Goal: Navigation & Orientation: Find specific page/section

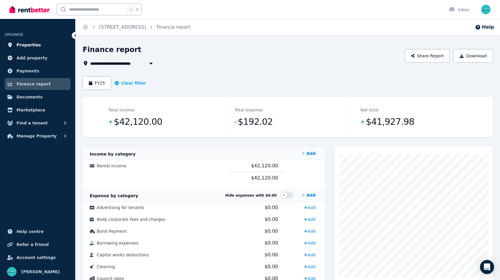
click at [31, 43] on span "Properties" at bounding box center [29, 44] width 25 height 7
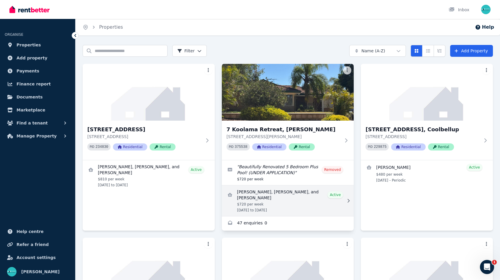
click at [288, 193] on link "View details for Trent Lenz, Akayla Gander, and Sidney Lenz" at bounding box center [288, 200] width 132 height 31
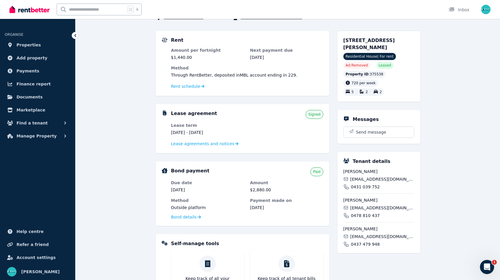
scroll to position [46, 0]
